Goal: Information Seeking & Learning: Learn about a topic

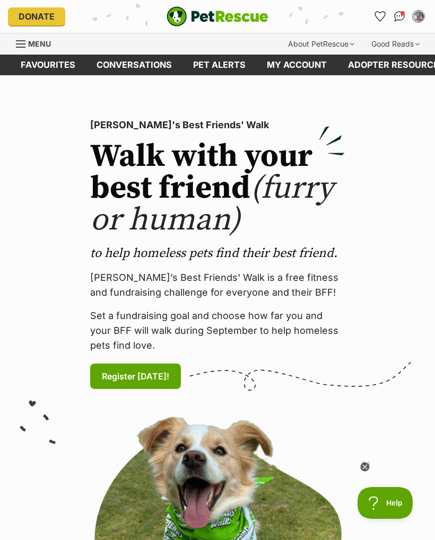
click at [22, 51] on link "Menu" at bounding box center [37, 42] width 42 height 19
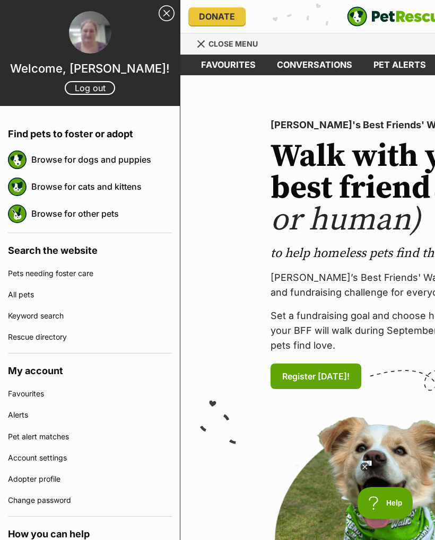
click at [60, 161] on link "Browse for dogs and puppies" at bounding box center [101, 159] width 141 height 22
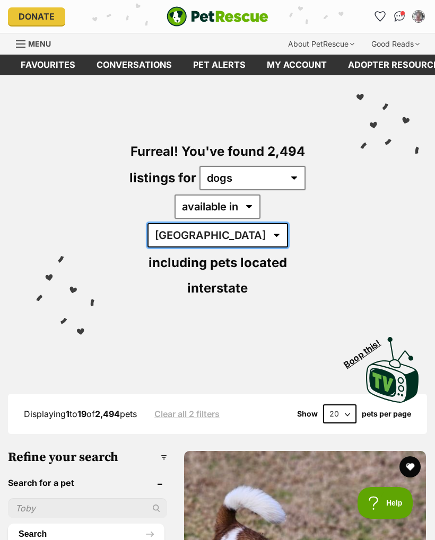
click at [262, 223] on select "Australia ACT NSW NT QLD SA TAS VIC WA" at bounding box center [217, 235] width 141 height 24
select select "[GEOGRAPHIC_DATA]"
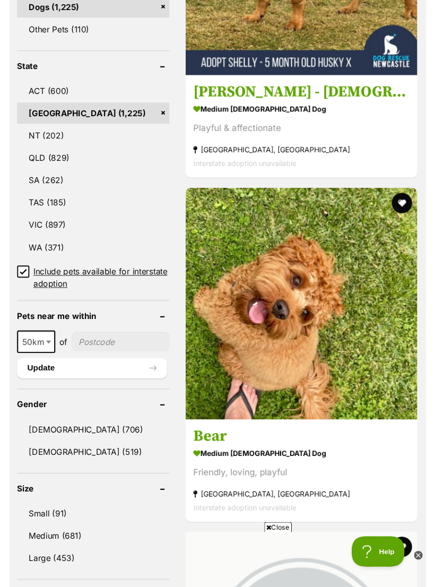
scroll to position [630, 0]
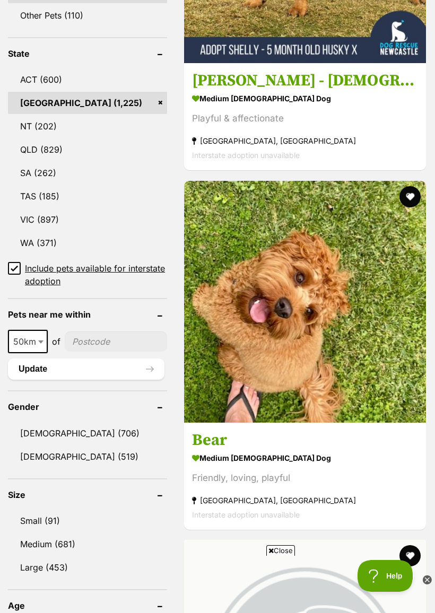
click at [83, 331] on input"] "postcode" at bounding box center [116, 341] width 102 height 20
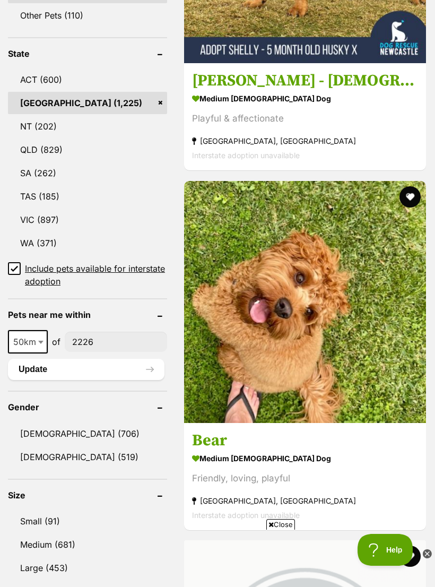
type input"] "2226"
click at [33, 358] on button "Update" at bounding box center [86, 368] width 156 height 21
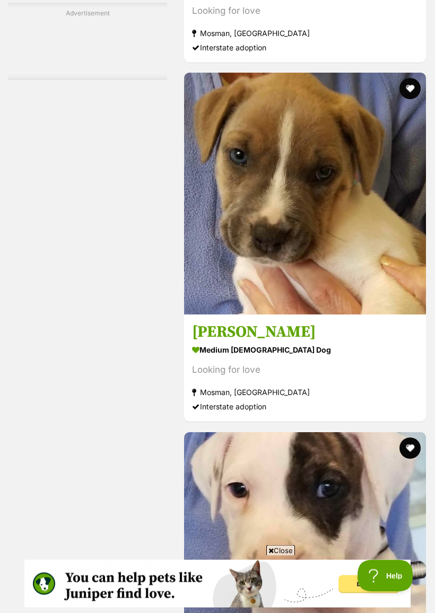
scroll to position [2598, 0]
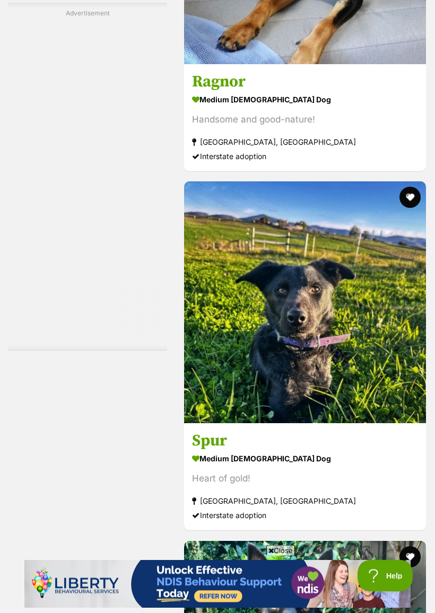
scroll to position [1903, 0]
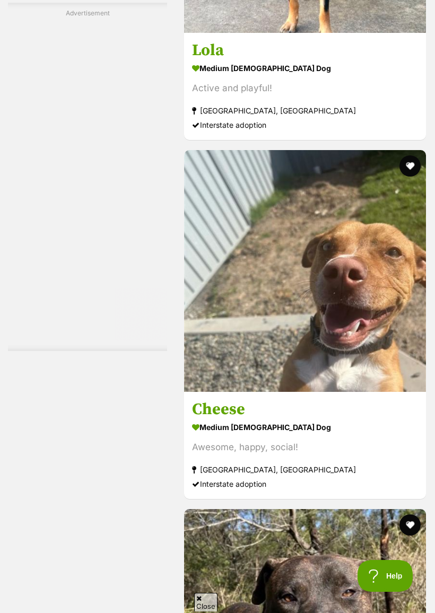
scroll to position [0, 0]
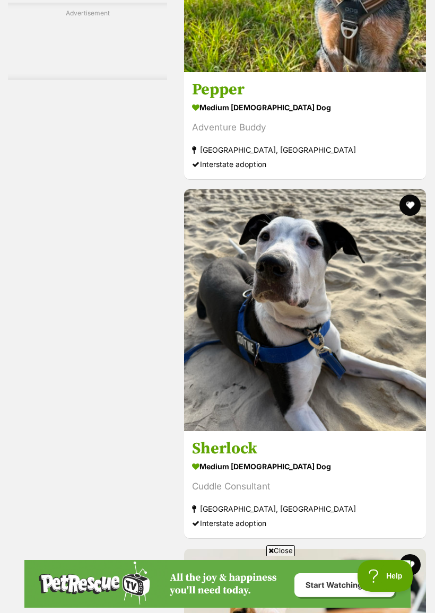
scroll to position [2502, 0]
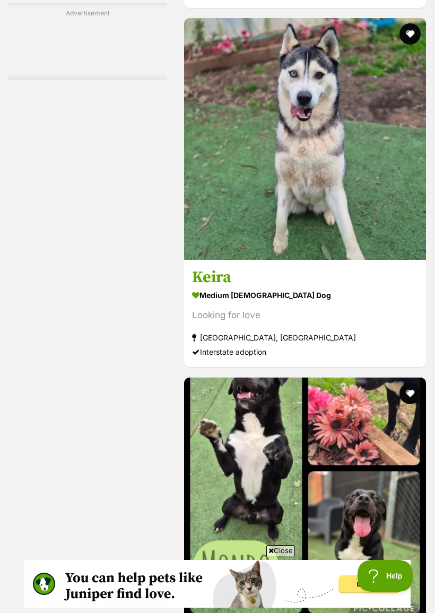
scroll to position [2660, 0]
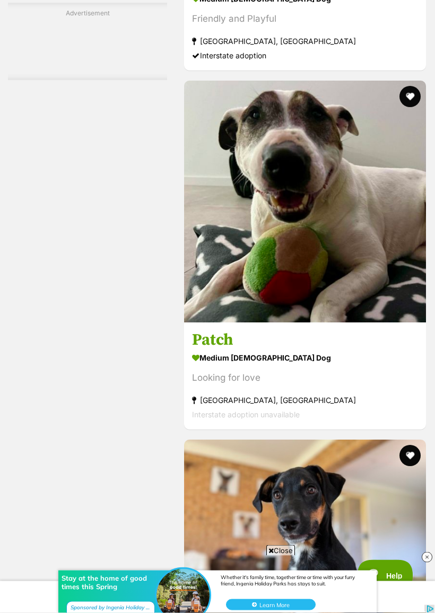
scroll to position [2723, 0]
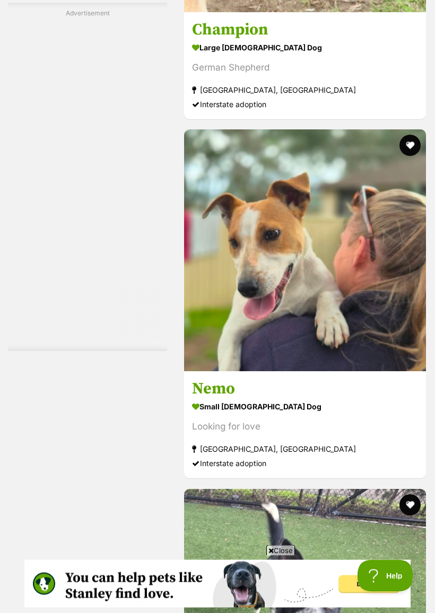
scroll to position [2542, 0]
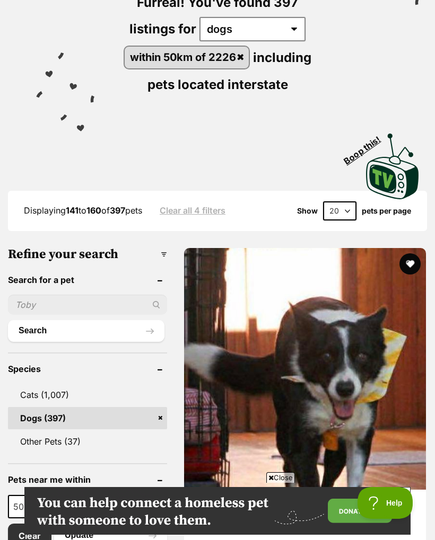
click at [192, 518] on strong "medium [DEMOGRAPHIC_DATA] Dog" at bounding box center [305, 525] width 226 height 15
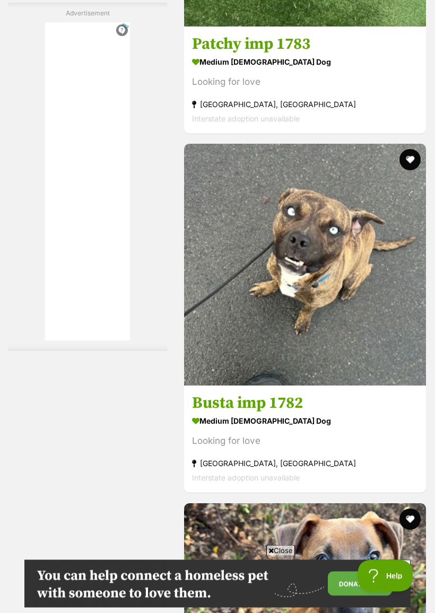
scroll to position [2527, 0]
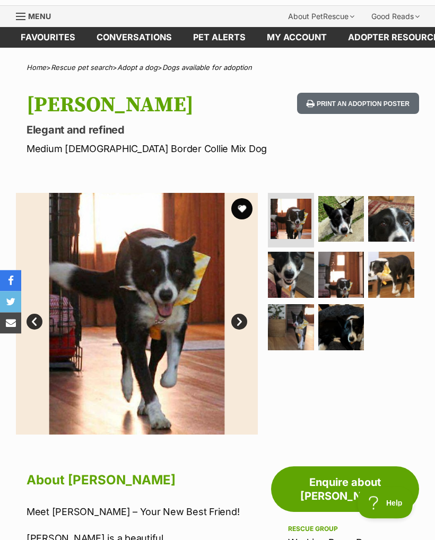
scroll to position [20, 0]
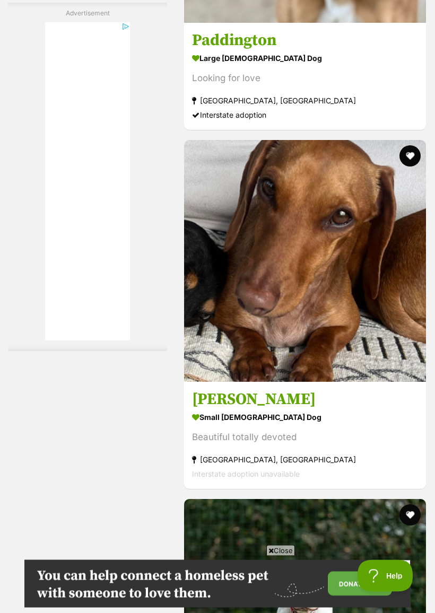
scroll to position [2663, 0]
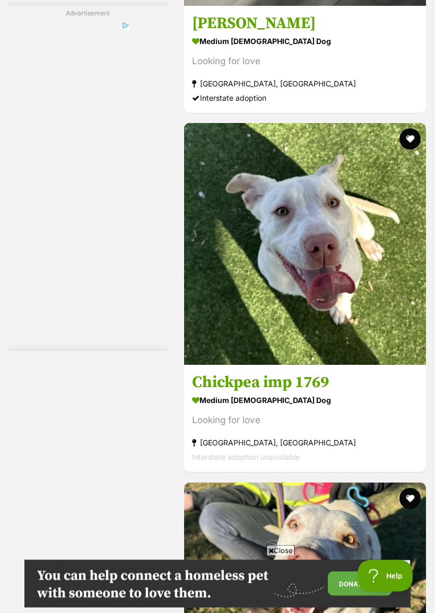
scroll to position [2570, 0]
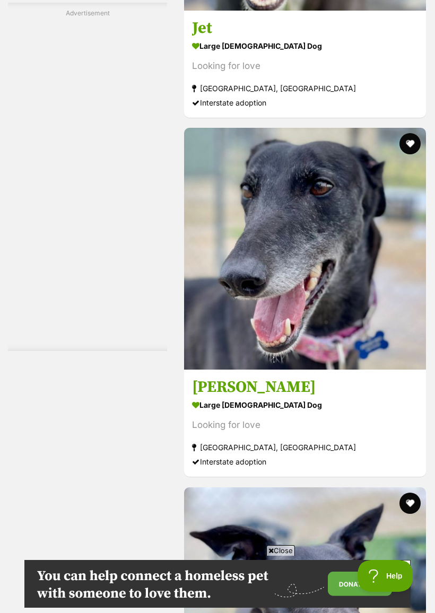
scroll to position [2563, 0]
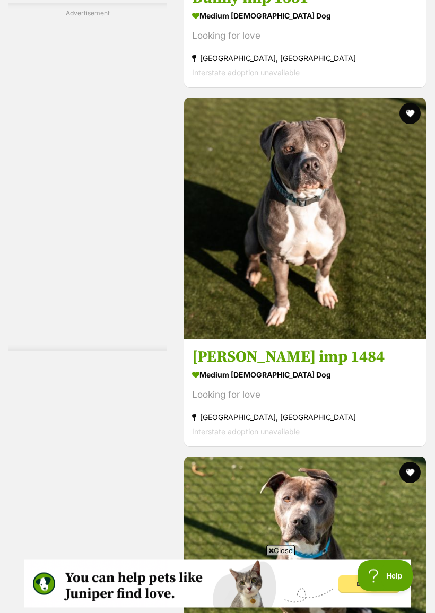
scroll to position [2706, 0]
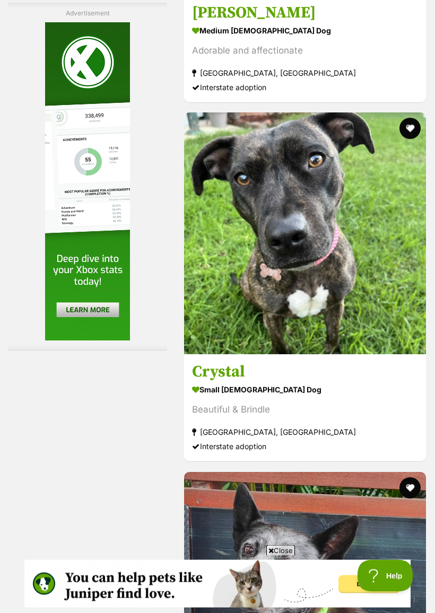
scroll to position [2559, 0]
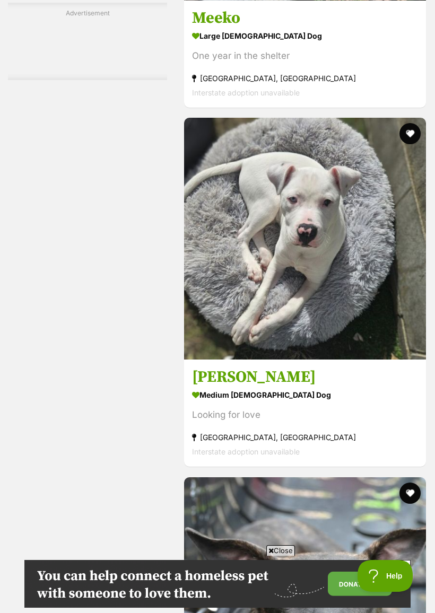
scroll to position [2567, 0]
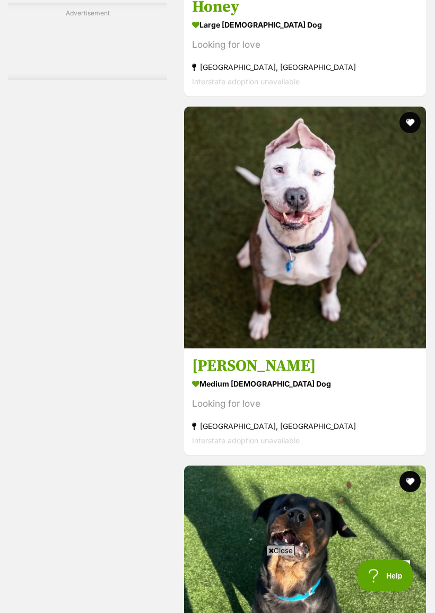
scroll to position [2697, 0]
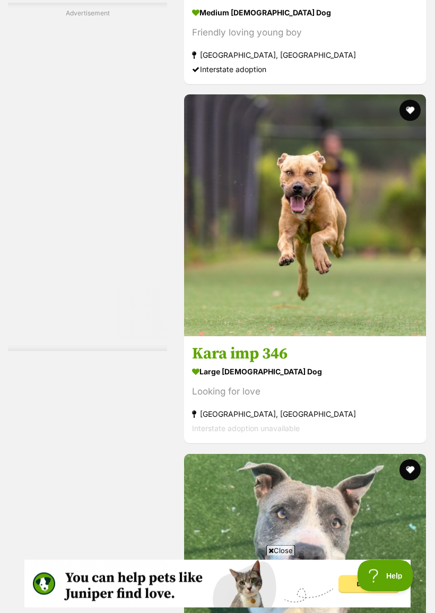
scroll to position [2591, 0]
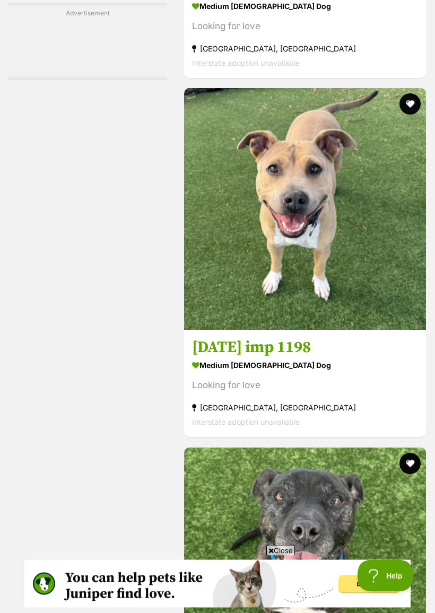
scroll to position [2583, 0]
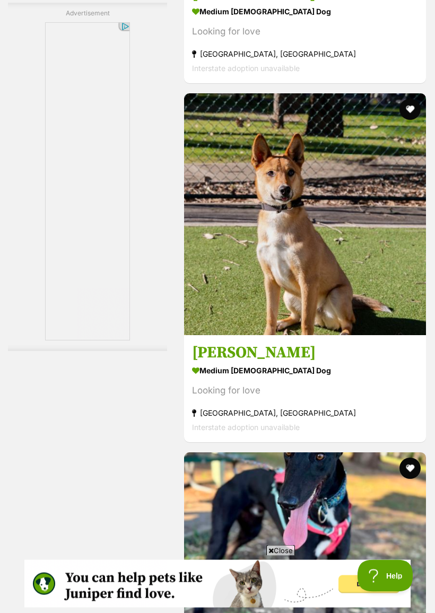
scroll to position [2710, 0]
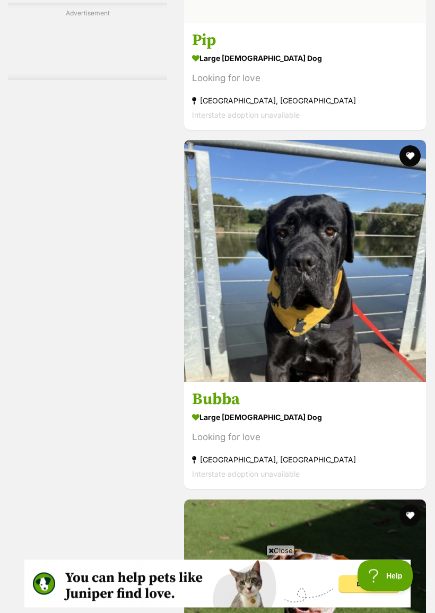
scroll to position [2531, 0]
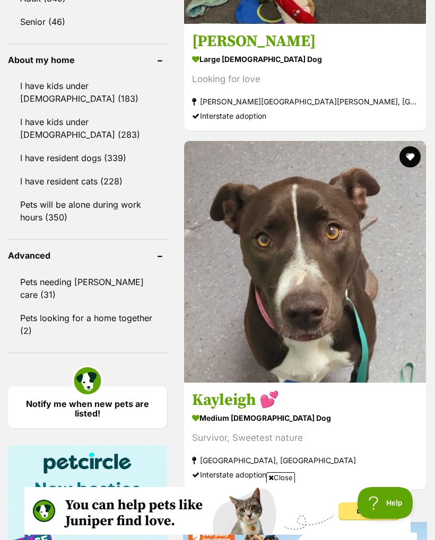
scroll to position [974, 0]
